Goal: Task Accomplishment & Management: Use online tool/utility

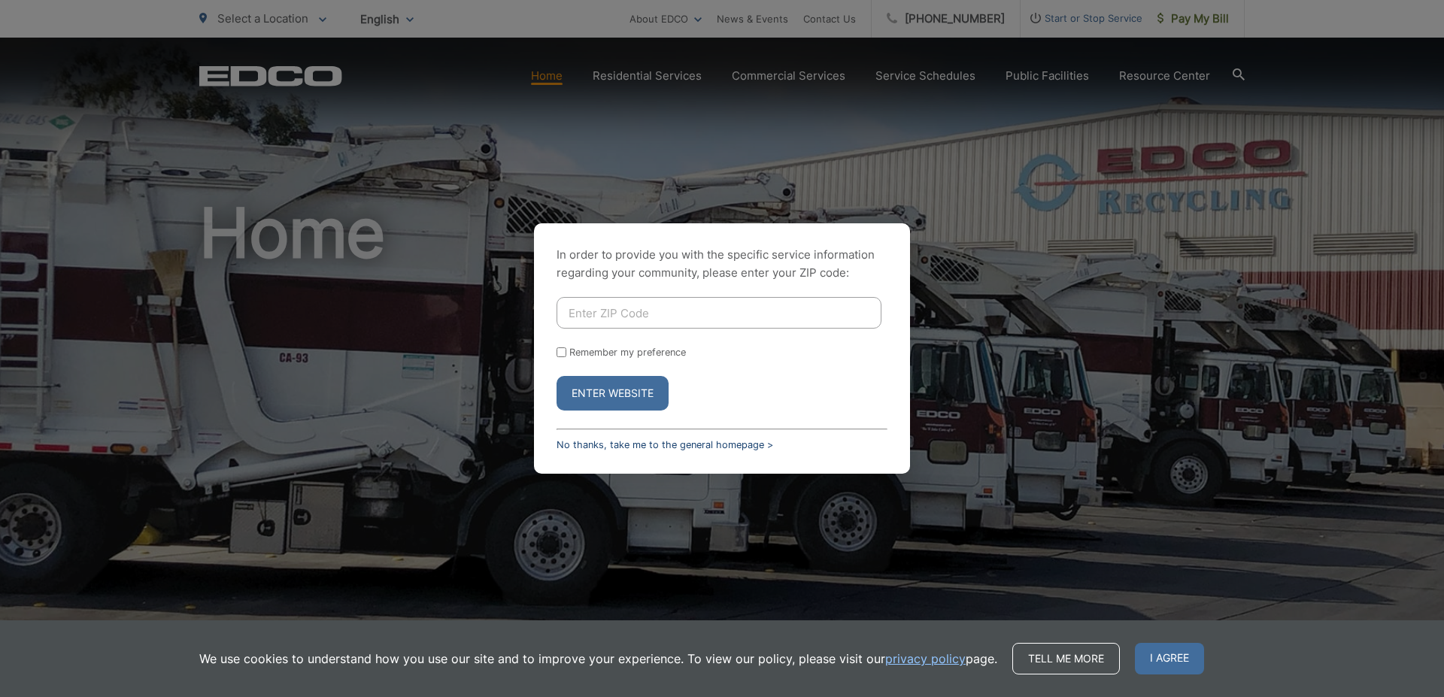
click at [644, 445] on link "No thanks, take me to the general homepage >" at bounding box center [665, 444] width 217 height 11
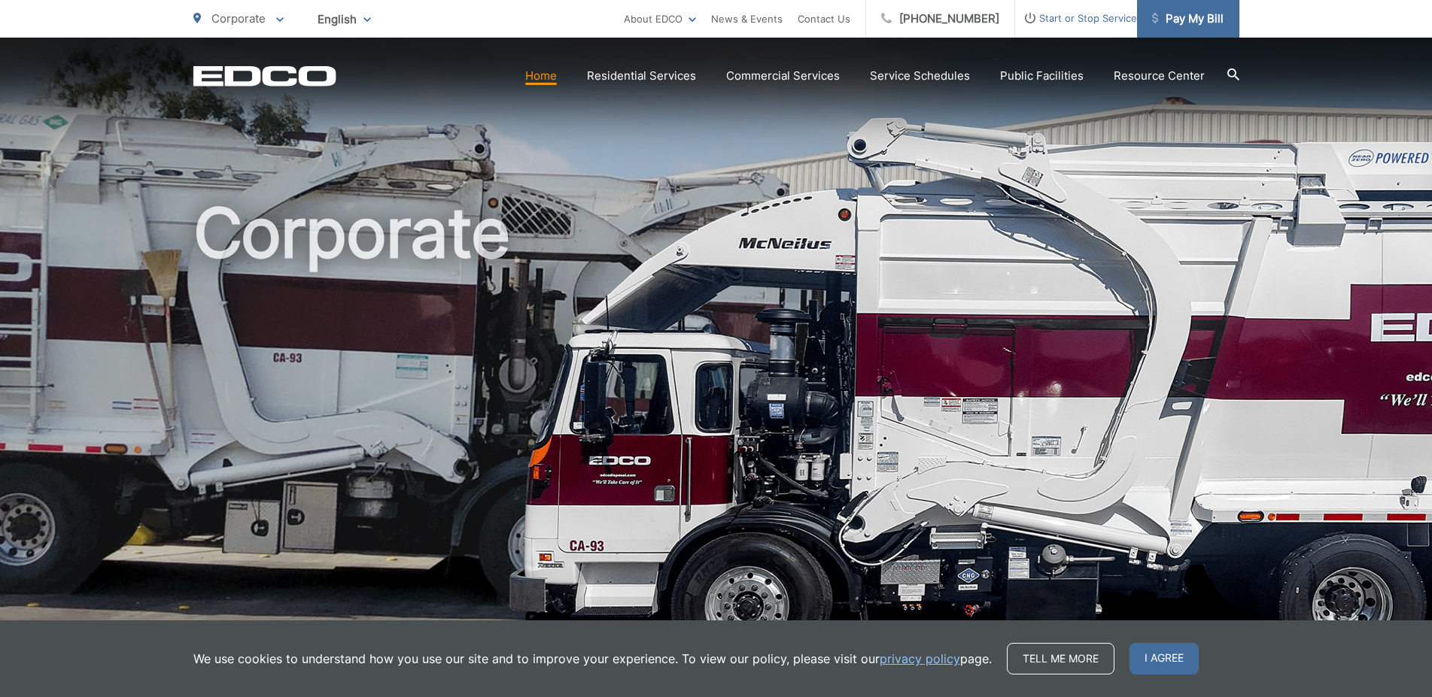
click at [1199, 19] on span "Pay My Bill" at bounding box center [1187, 19] width 71 height 18
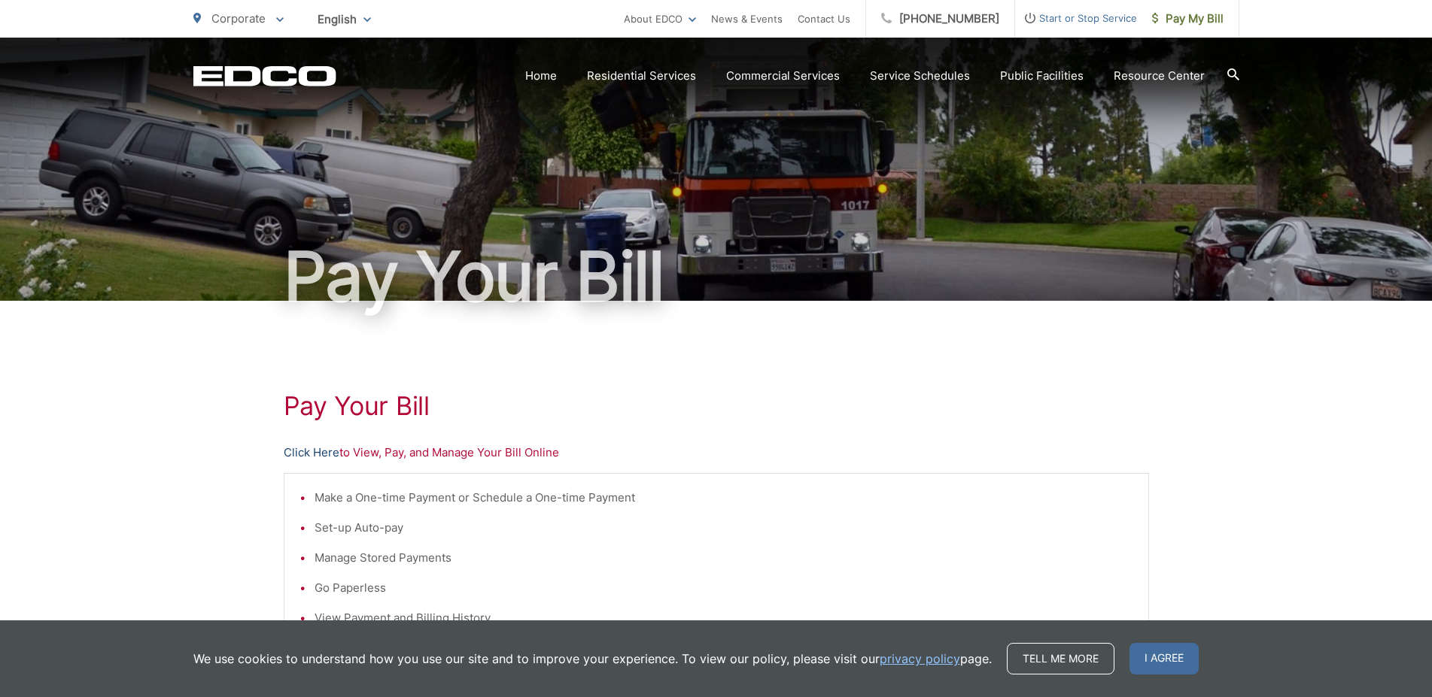
click at [320, 452] on link "Click Here" at bounding box center [312, 453] width 56 height 18
